Goal: Transaction & Acquisition: Purchase product/service

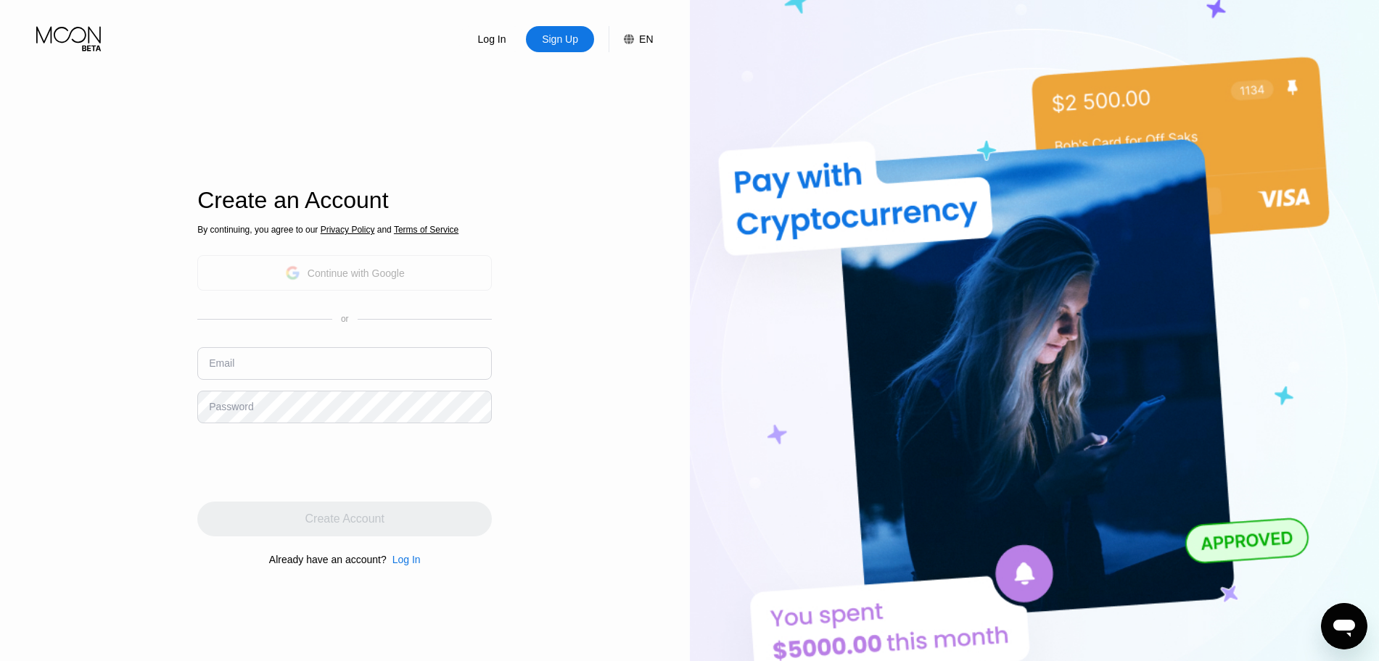
click at [354, 284] on div "Continue with Google" at bounding box center [345, 273] width 120 height 22
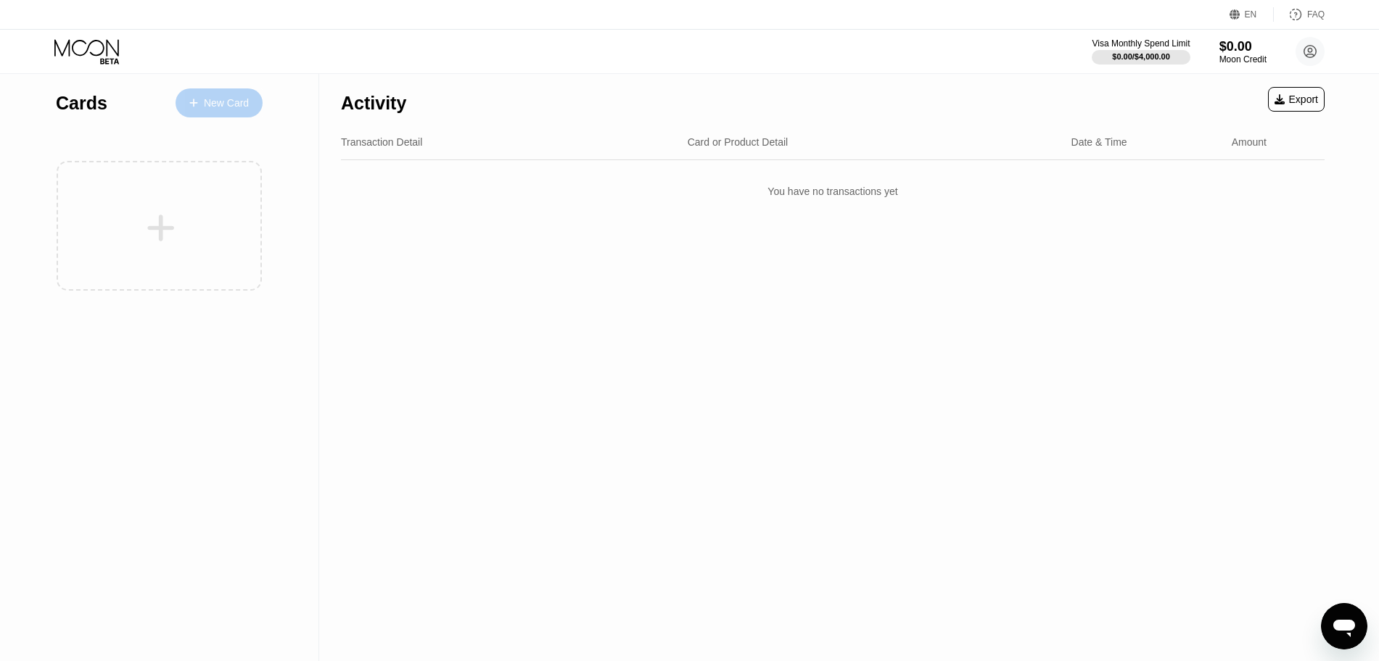
click at [220, 103] on div "New Card" at bounding box center [226, 103] width 45 height 12
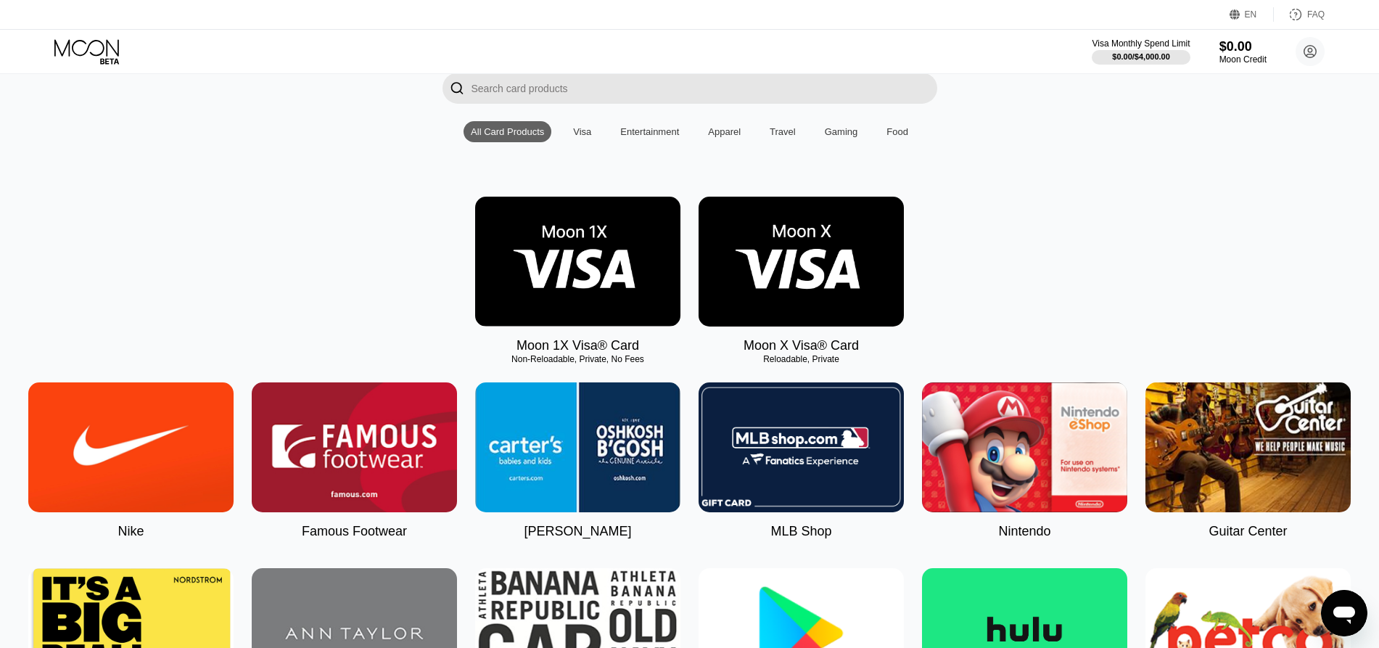
scroll to position [115, 0]
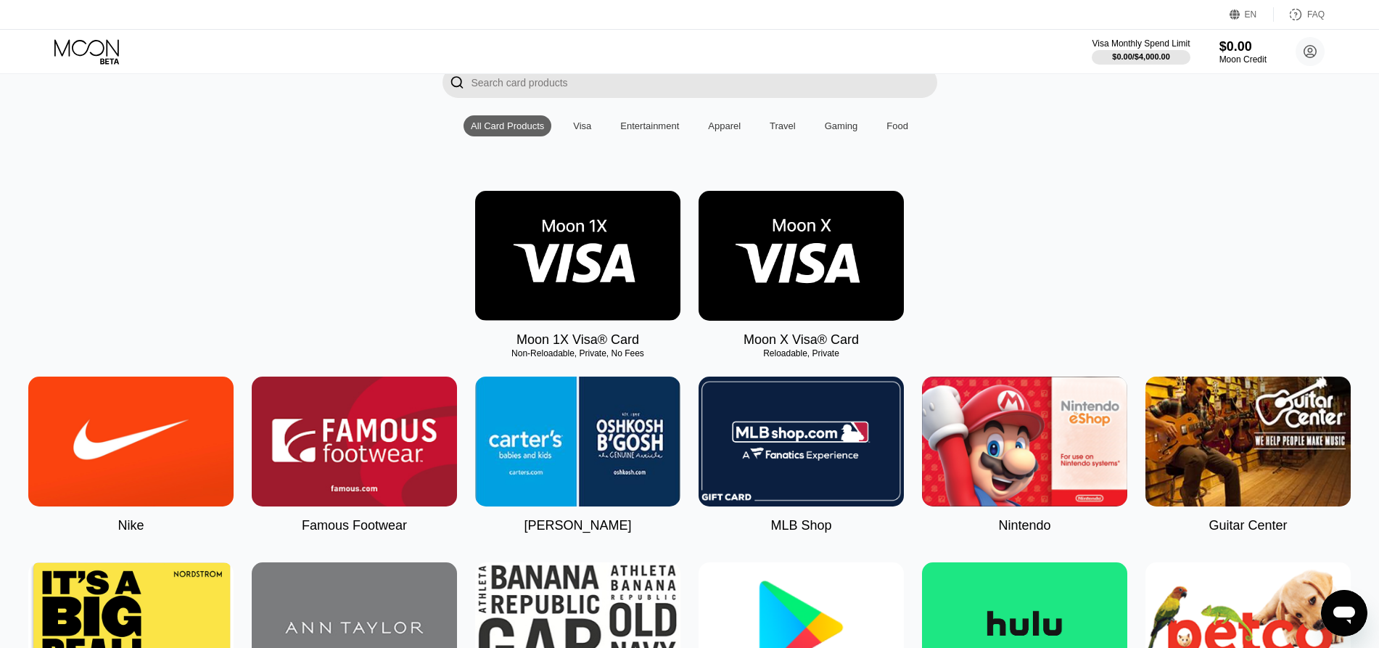
click at [582, 131] on div "Visa" at bounding box center [582, 125] width 18 height 11
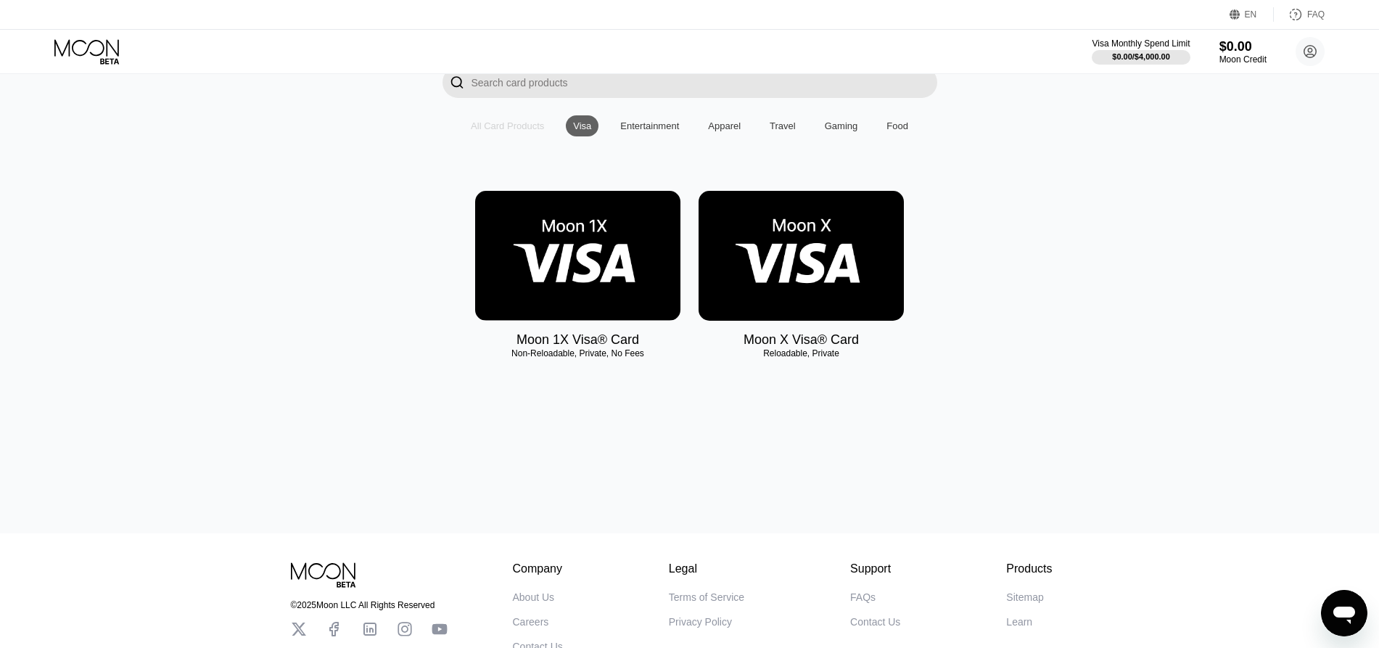
click at [518, 136] on div "All Card Products" at bounding box center [507, 125] width 88 height 21
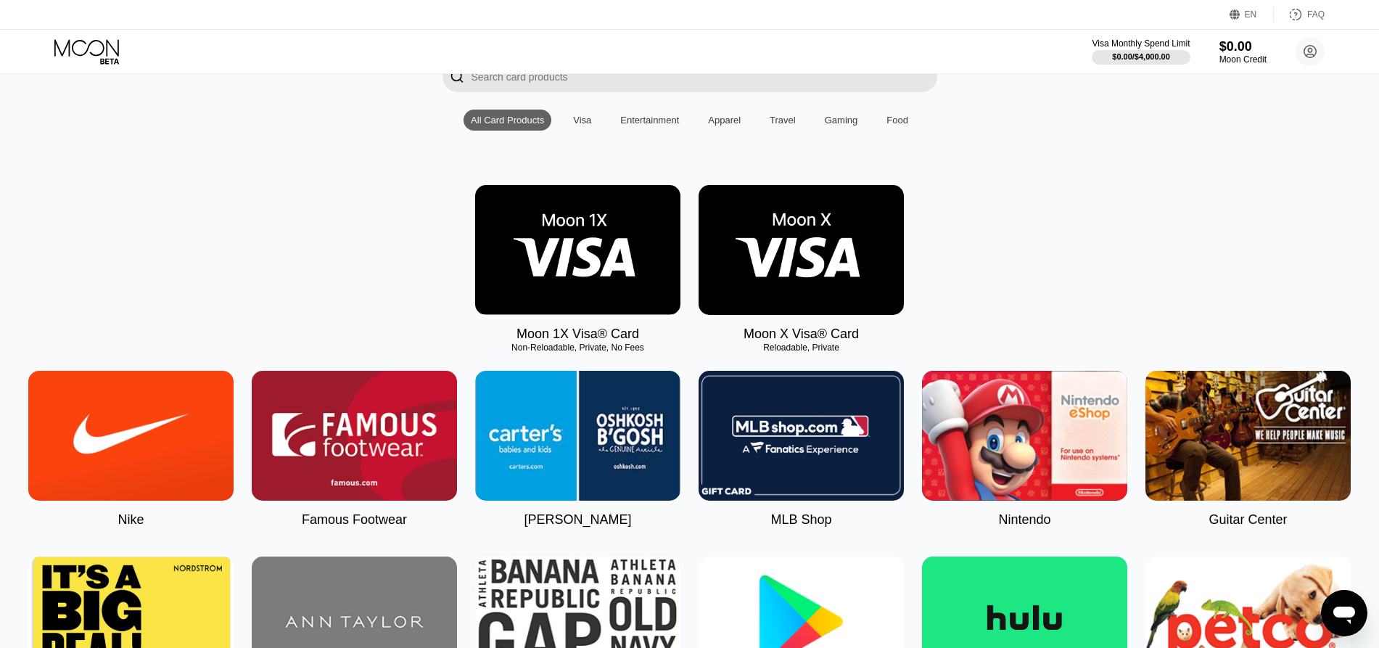
scroll to position [121, 0]
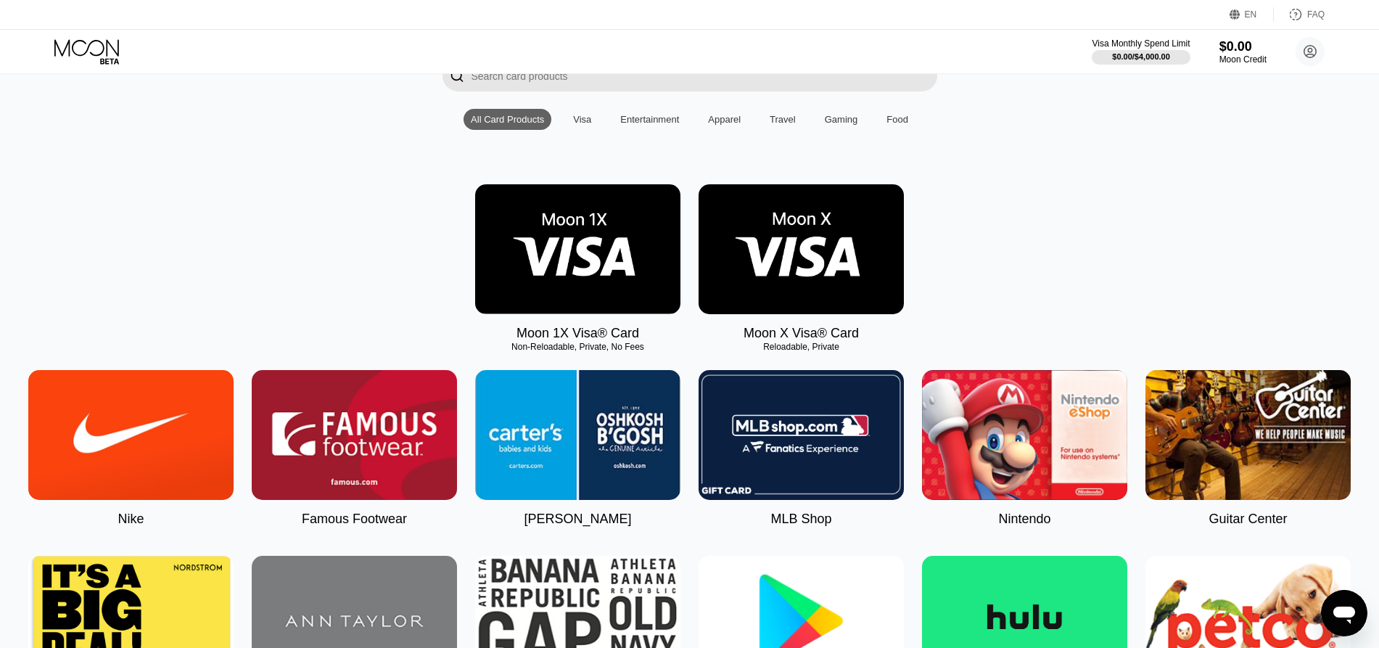
click at [835, 257] on img at bounding box center [800, 249] width 205 height 130
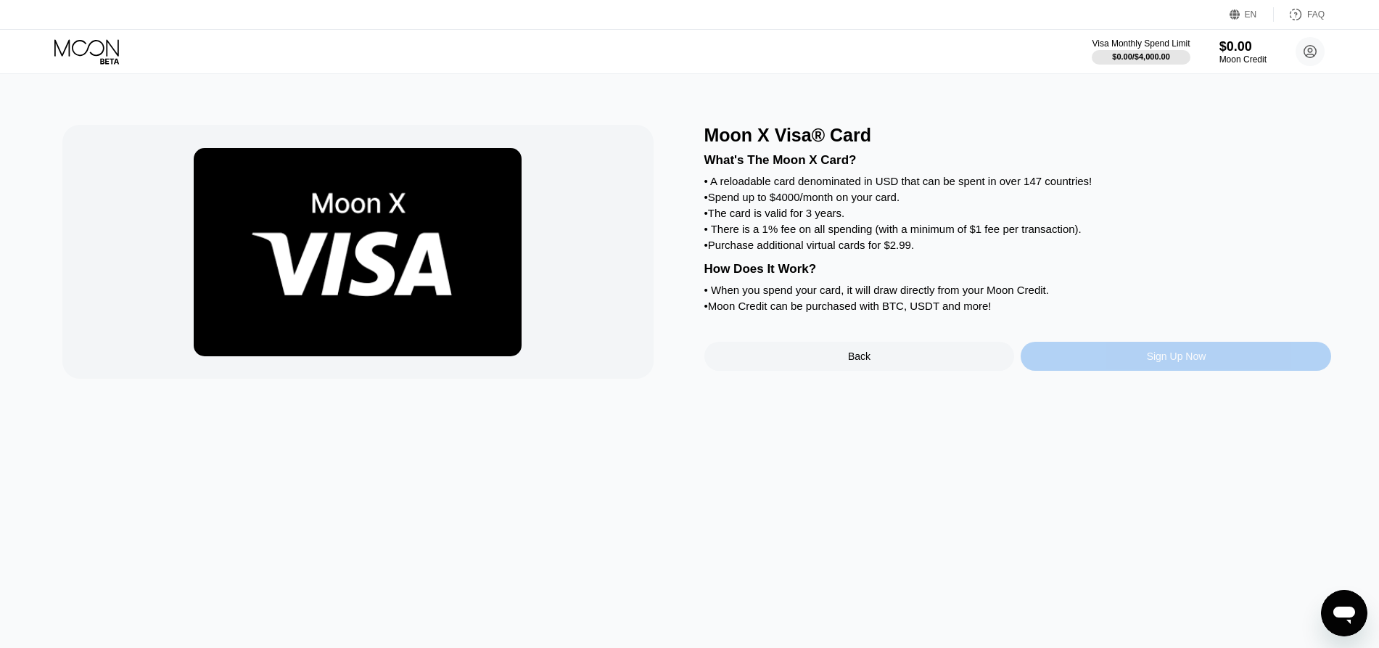
click at [1096, 371] on div "Sign Up Now" at bounding box center [1175, 356] width 310 height 29
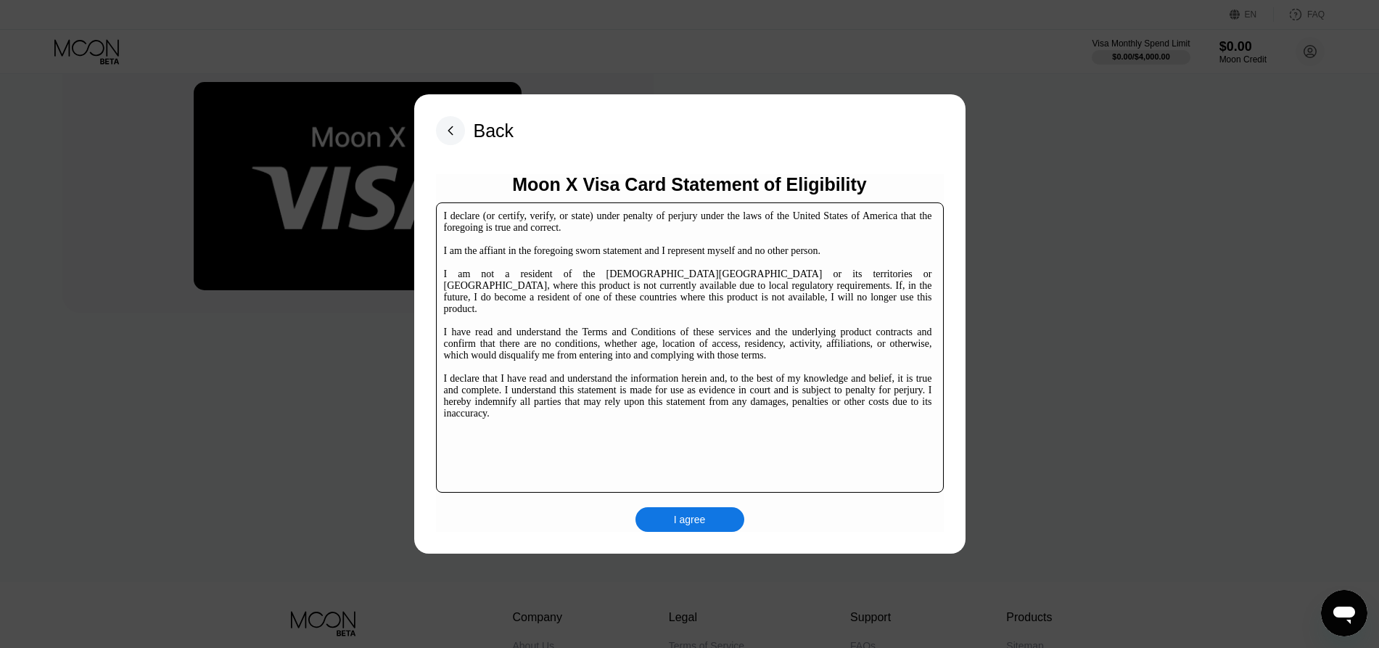
scroll to position [67, 0]
click at [701, 514] on div "I agree" at bounding box center [690, 519] width 32 height 13
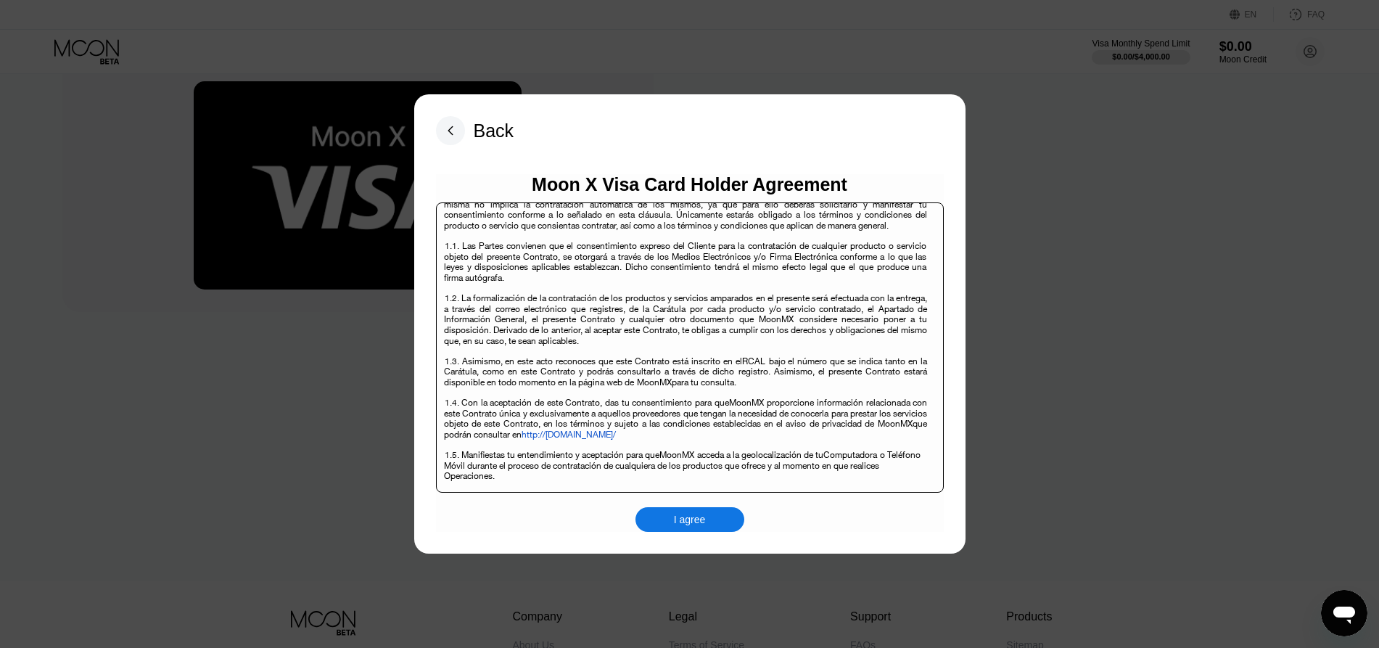
scroll to position [2520, 0]
click at [674, 516] on div "I agree" at bounding box center [690, 519] width 32 height 13
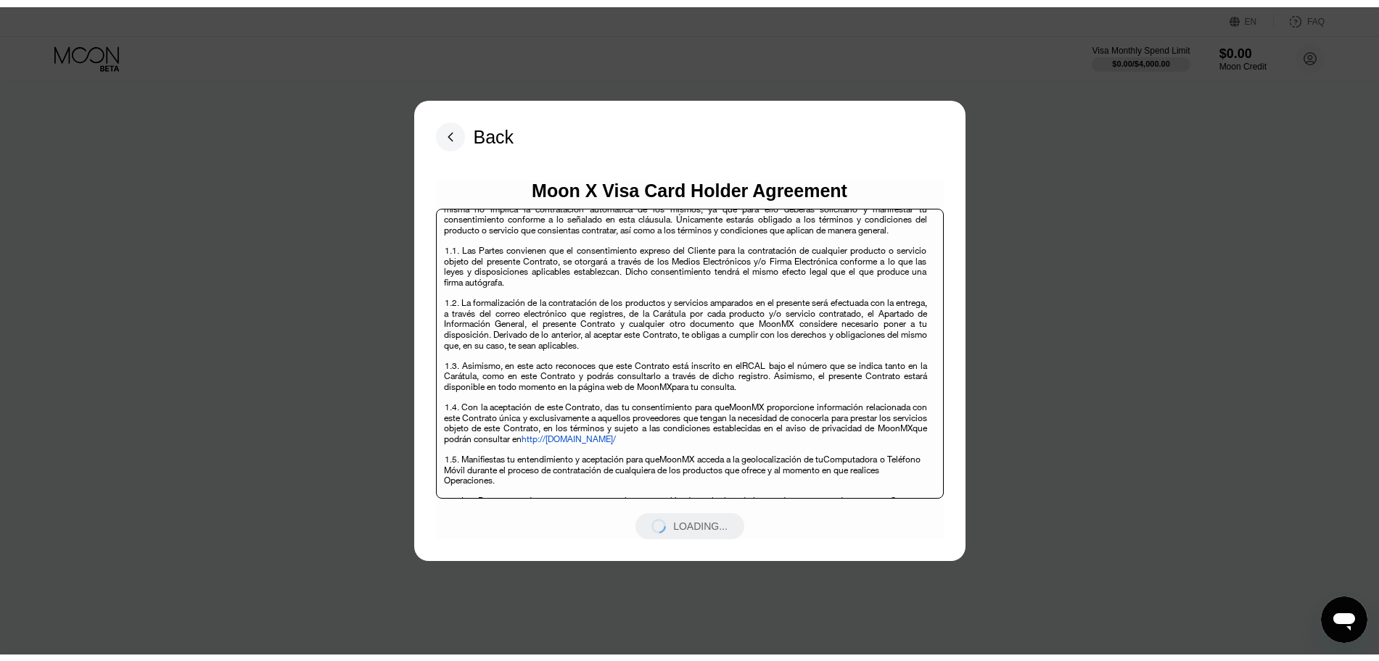
scroll to position [0, 0]
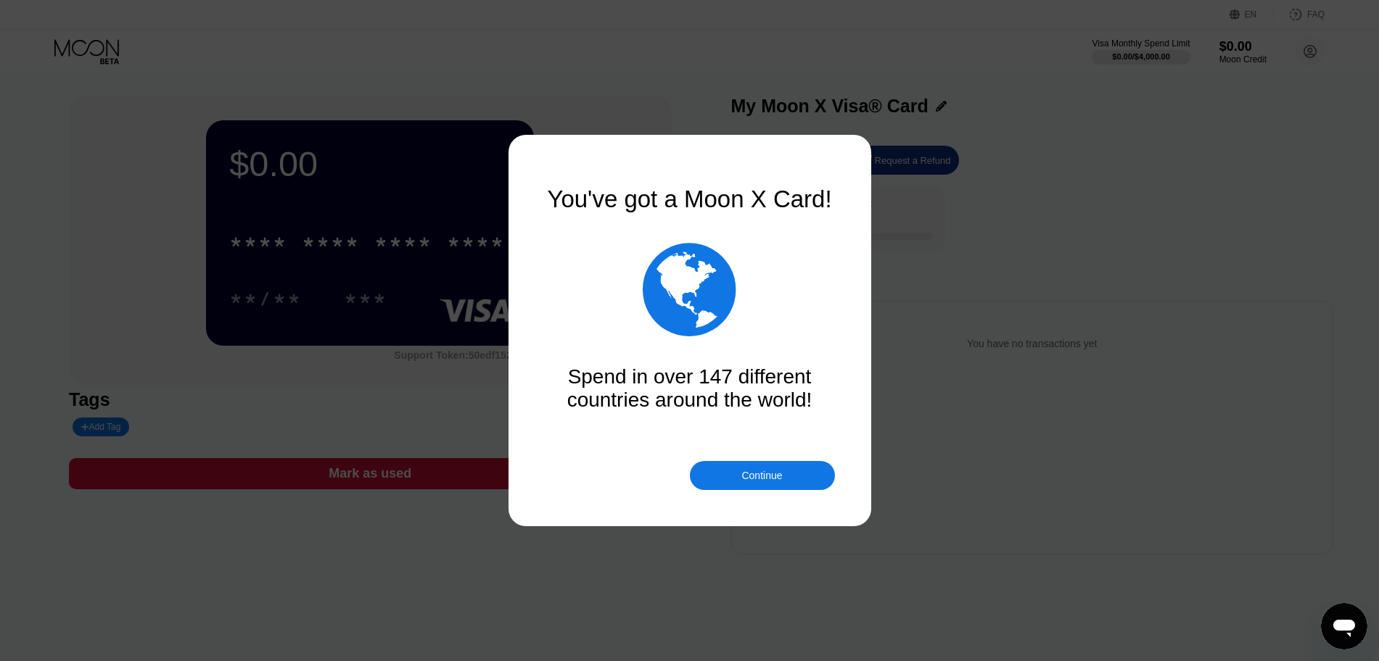
click at [728, 479] on div "Continue" at bounding box center [762, 475] width 145 height 29
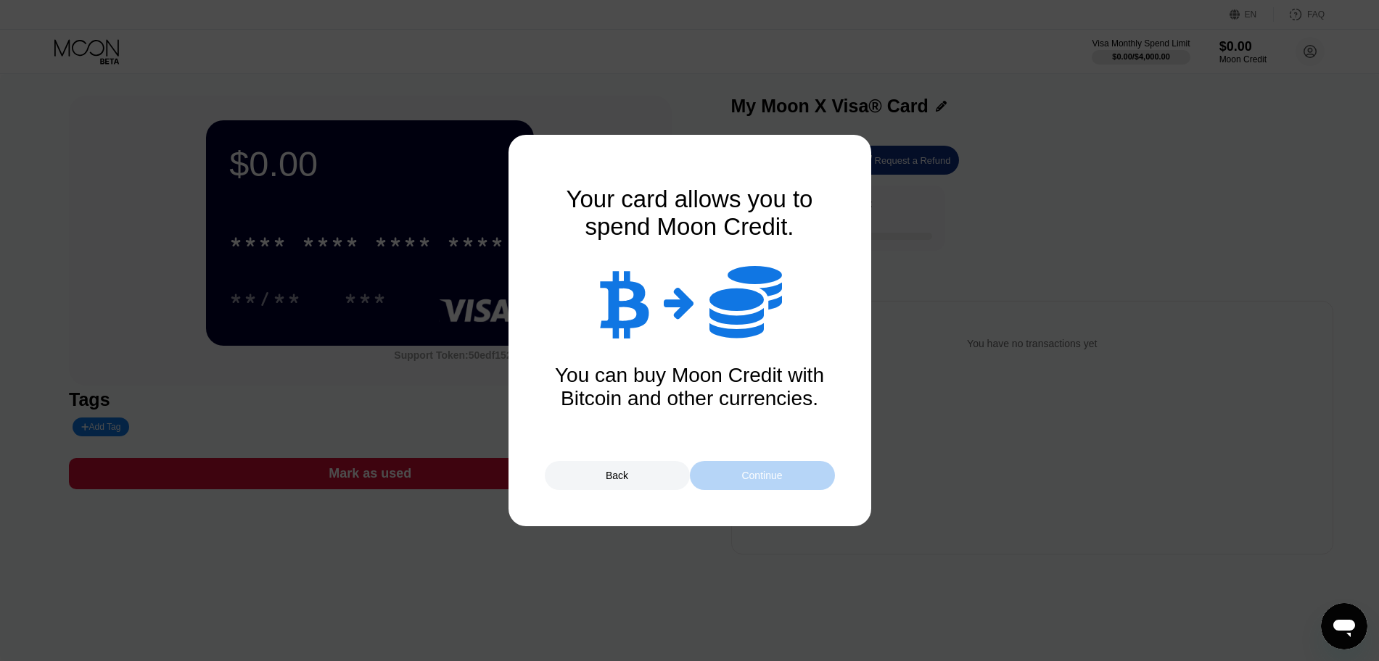
click at [728, 479] on div "Continue" at bounding box center [762, 475] width 145 height 29
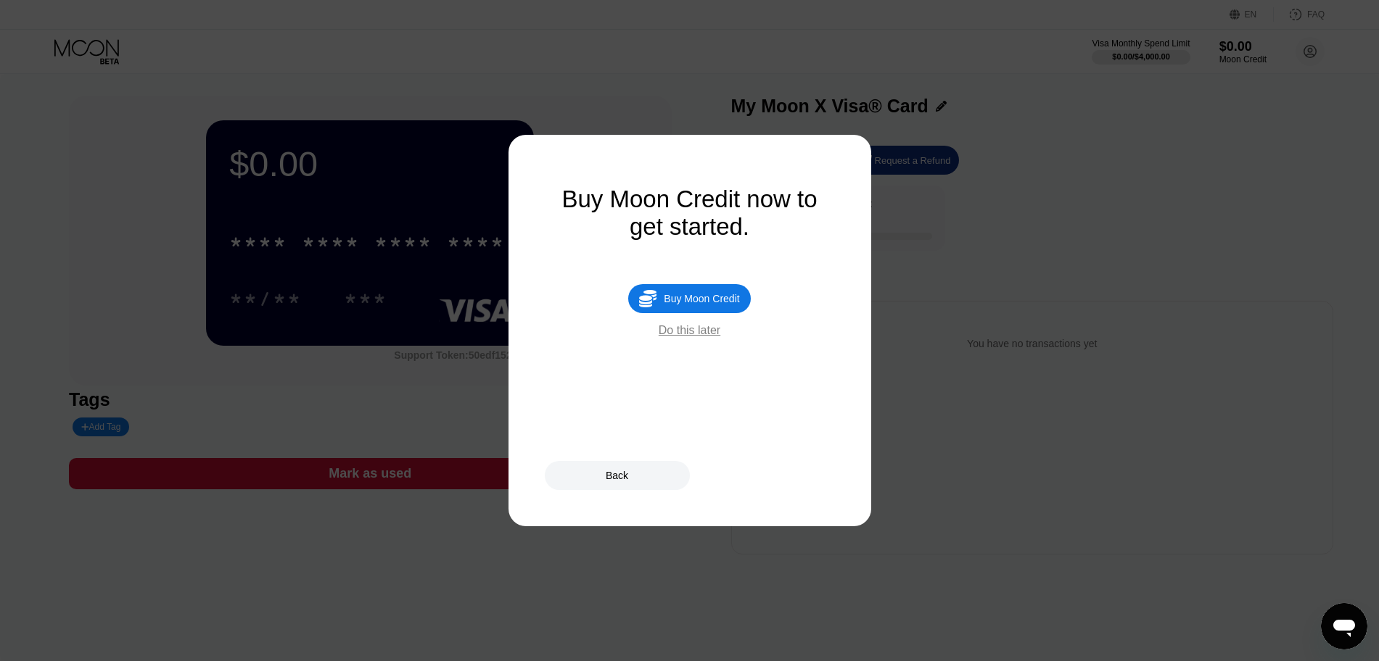
click at [685, 337] on div "Do this later" at bounding box center [689, 330] width 62 height 13
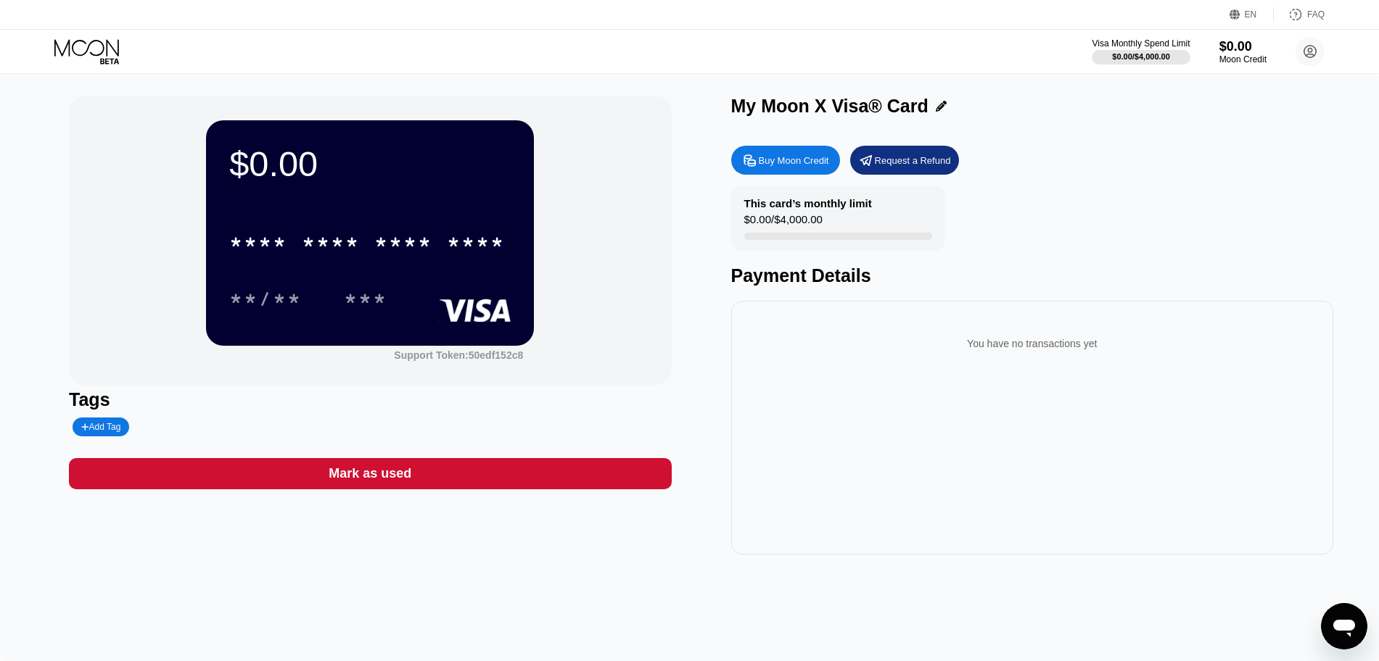
click at [378, 276] on div "* * * * * * * * * * * * **** **/** ***" at bounding box center [369, 256] width 281 height 86
click at [366, 301] on div "***" at bounding box center [366, 300] width 44 height 23
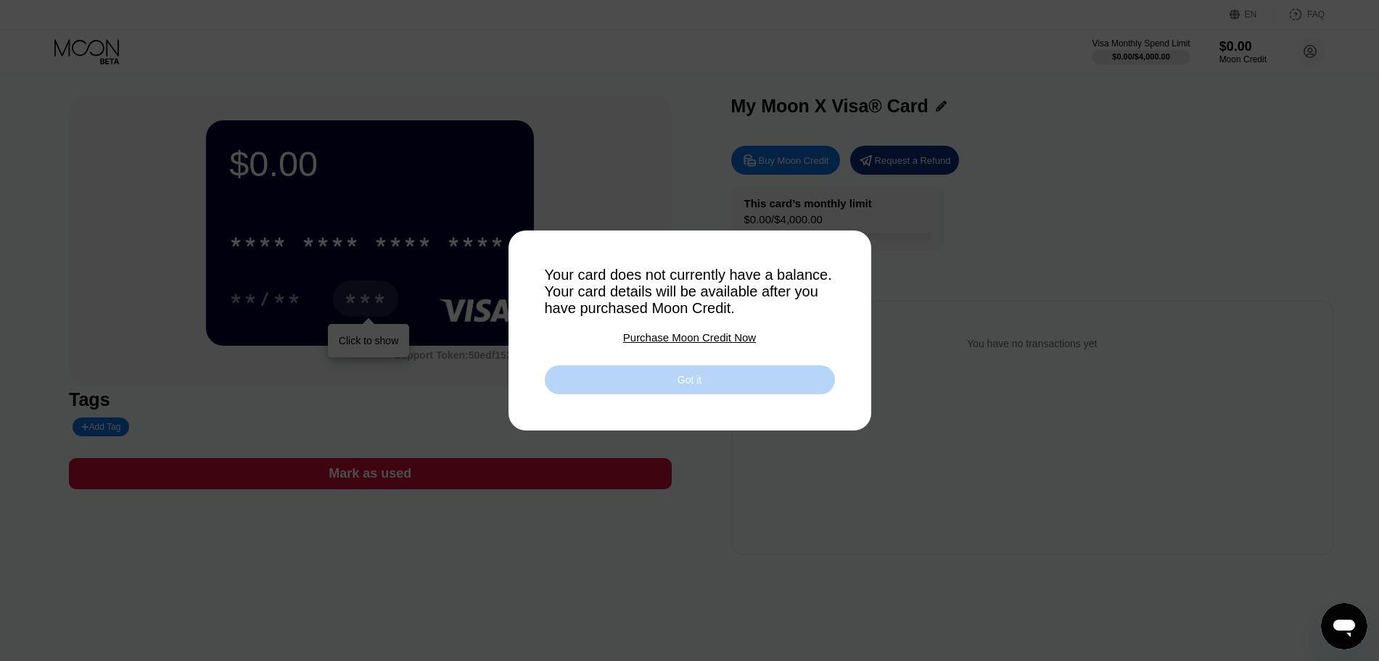
click at [590, 392] on div "Got it" at bounding box center [690, 380] width 290 height 29
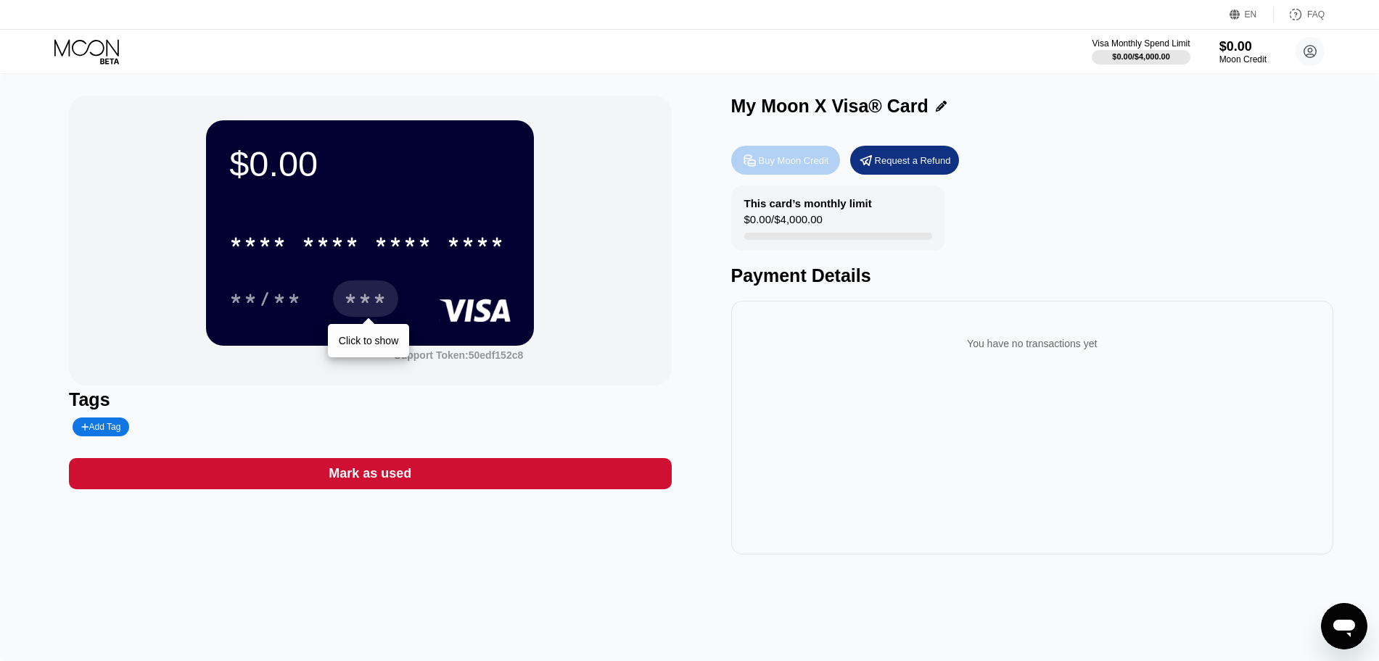
click at [801, 165] on div "Buy Moon Credit" at bounding box center [794, 160] width 70 height 12
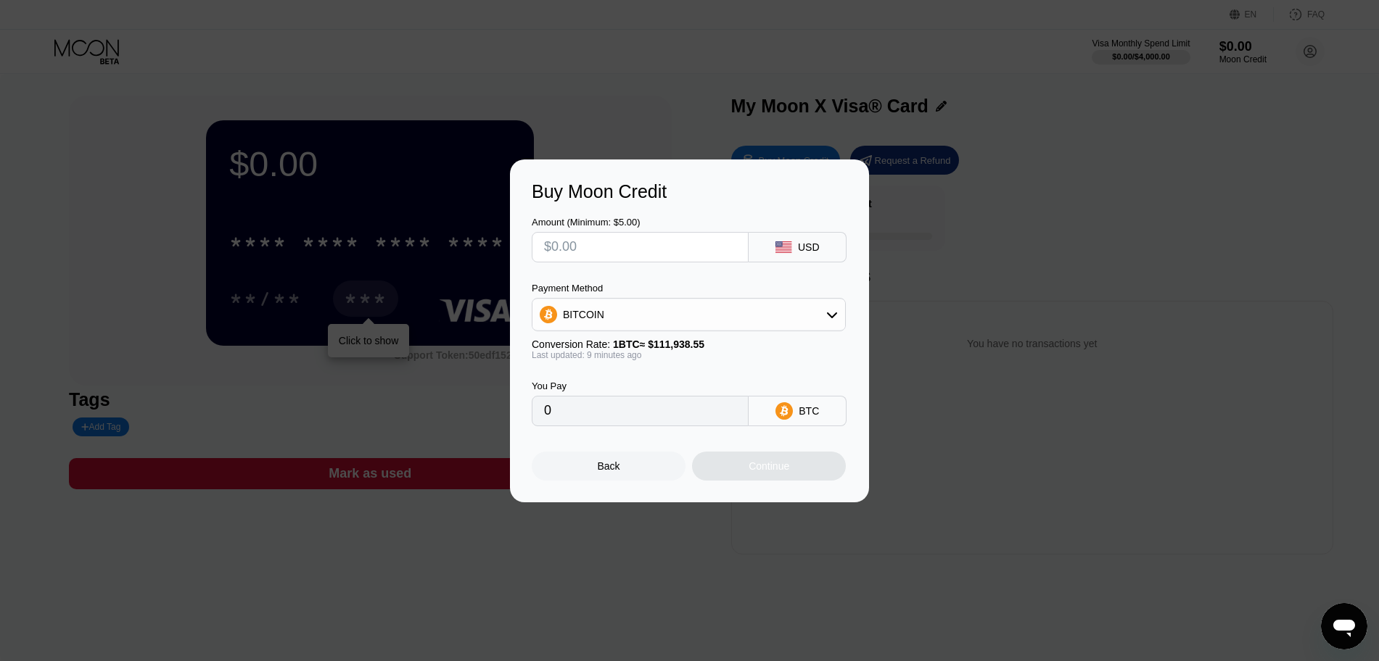
click at [675, 261] on div "Amount (Minimum: $5.00) USD Payment Method BITCOIN Conversion Rate: 1 BTC ≈ $11…" at bounding box center [689, 314] width 315 height 224
click at [647, 247] on input "text" at bounding box center [640, 247] width 192 height 29
click at [642, 250] on input "text" at bounding box center [640, 247] width 192 height 29
type input "$20"
type input "0.00017868"
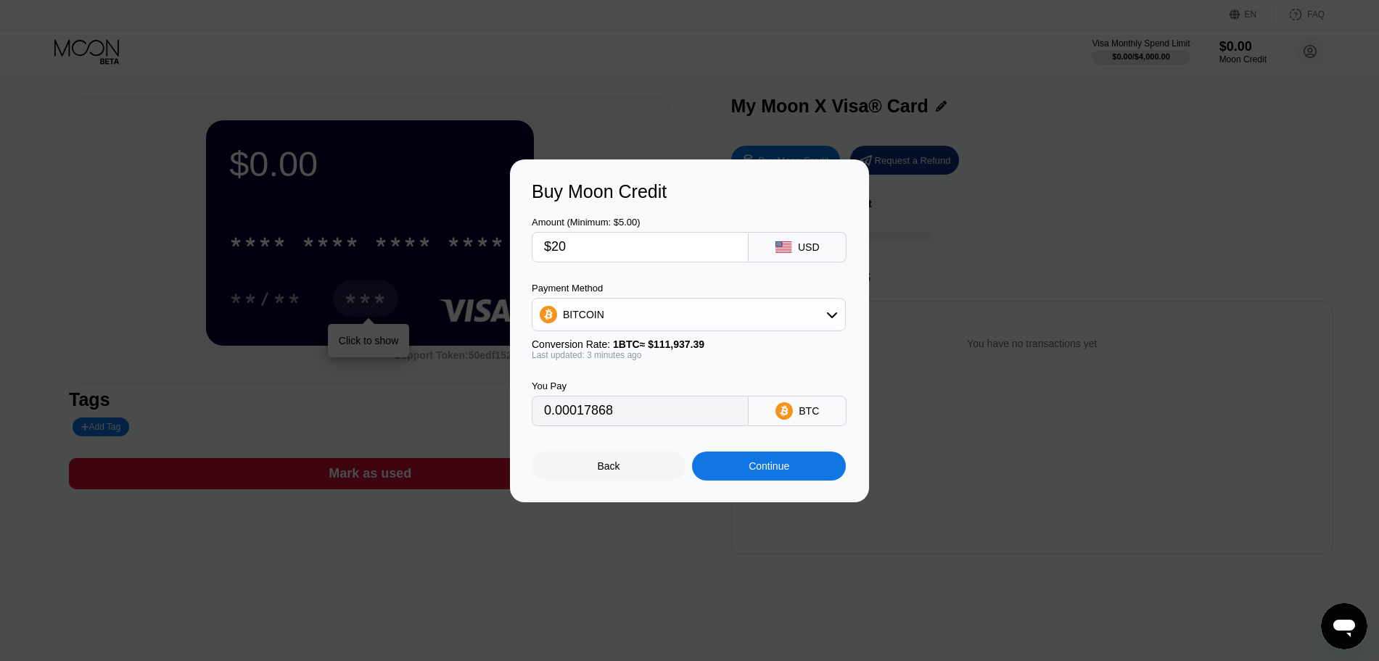
type input "$20"
click at [695, 318] on div "BITCOIN" at bounding box center [688, 314] width 313 height 29
click at [626, 392] on span "USDT on TRON" at bounding box center [602, 387] width 73 height 12
type input "20.20"
click at [824, 416] on div "USDT TRC-20" at bounding box center [807, 411] width 61 height 23
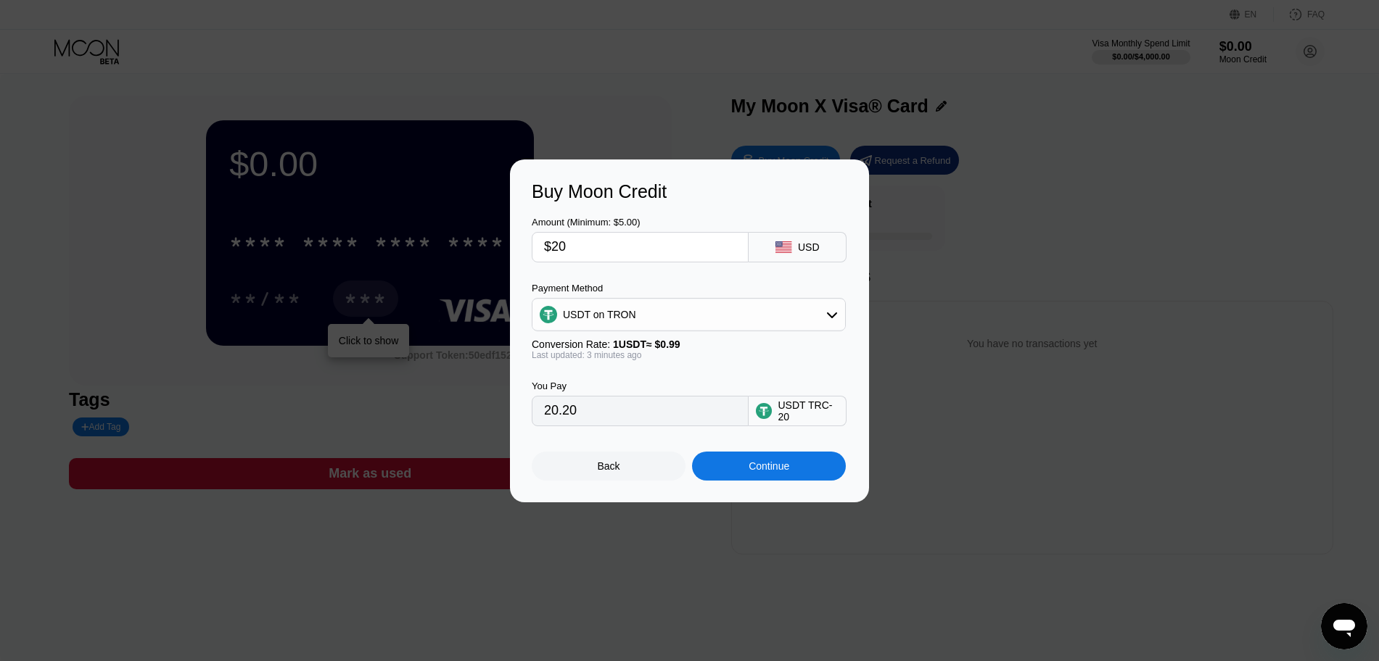
click at [678, 415] on input "20.20" at bounding box center [640, 411] width 192 height 29
click at [607, 472] on div "Back" at bounding box center [609, 467] width 22 height 12
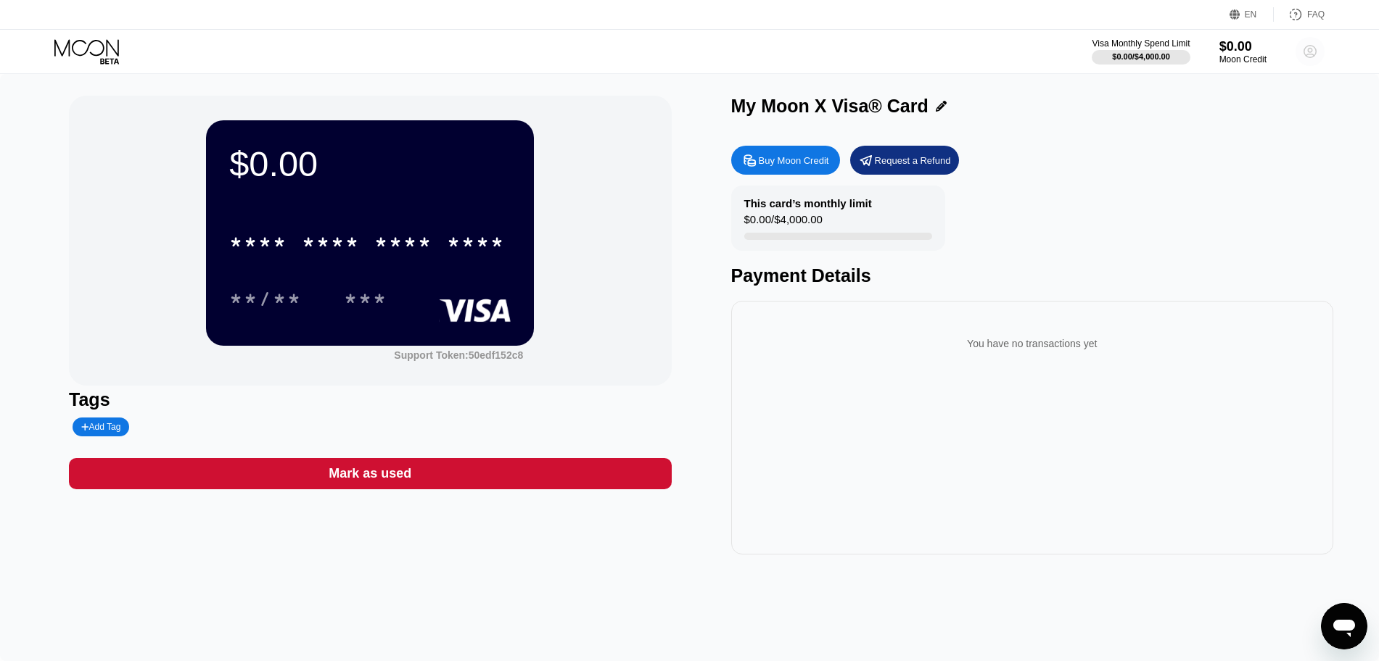
click at [1316, 51] on circle at bounding box center [1309, 51] width 29 height 29
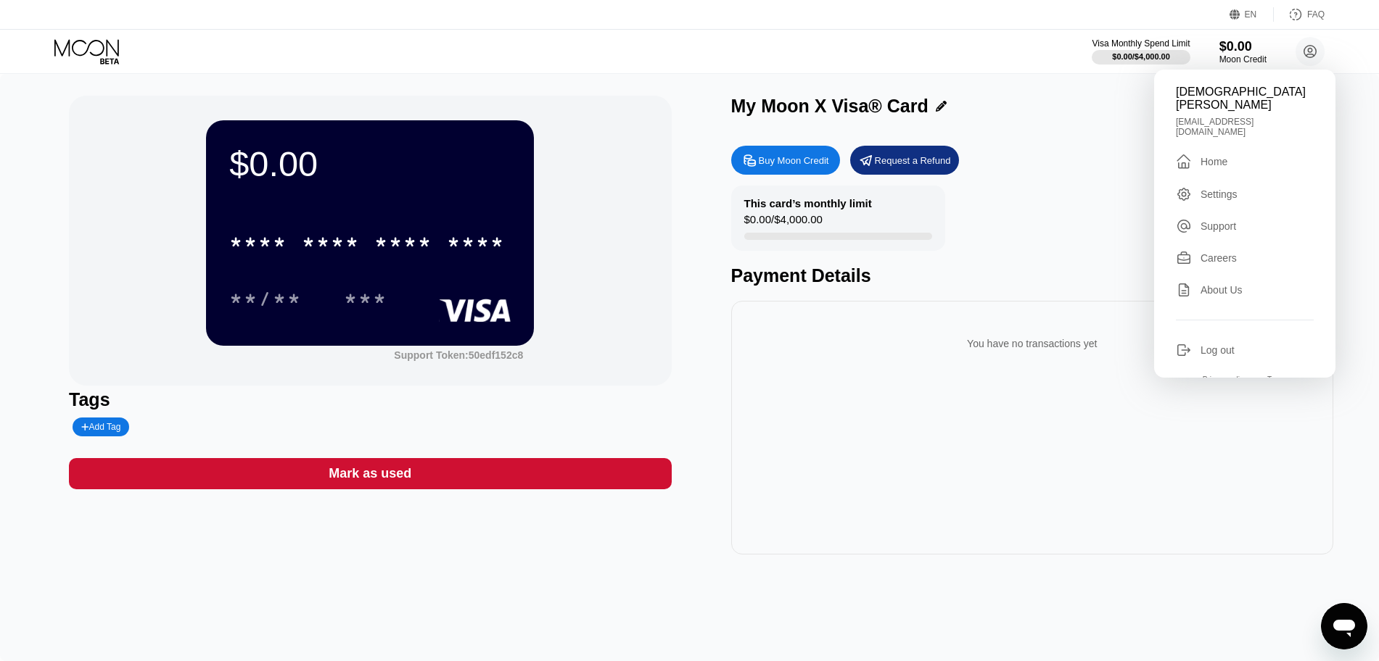
click at [1218, 252] on div "Careers" at bounding box center [1218, 258] width 36 height 12
